Goal: Task Accomplishment & Management: Complete application form

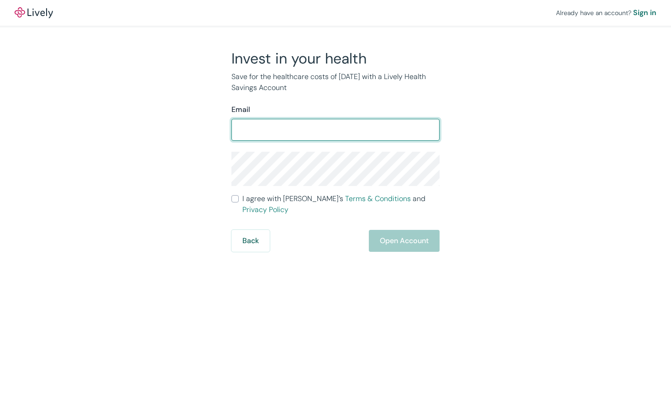
click at [349, 128] on input "Email" at bounding box center [336, 130] width 208 height 18
type input "x"
